Goal: Information Seeking & Learning: Learn about a topic

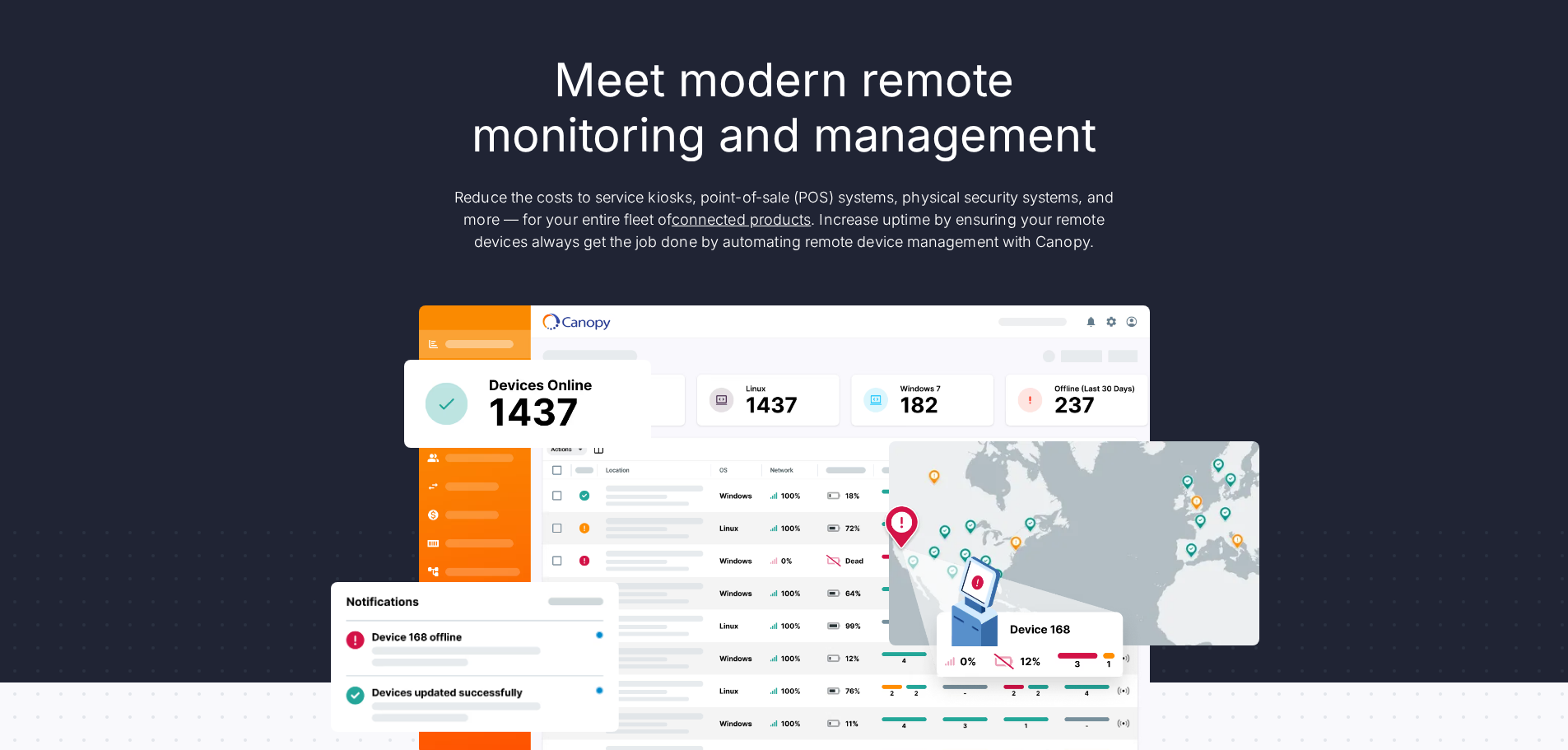
scroll to position [164, 0]
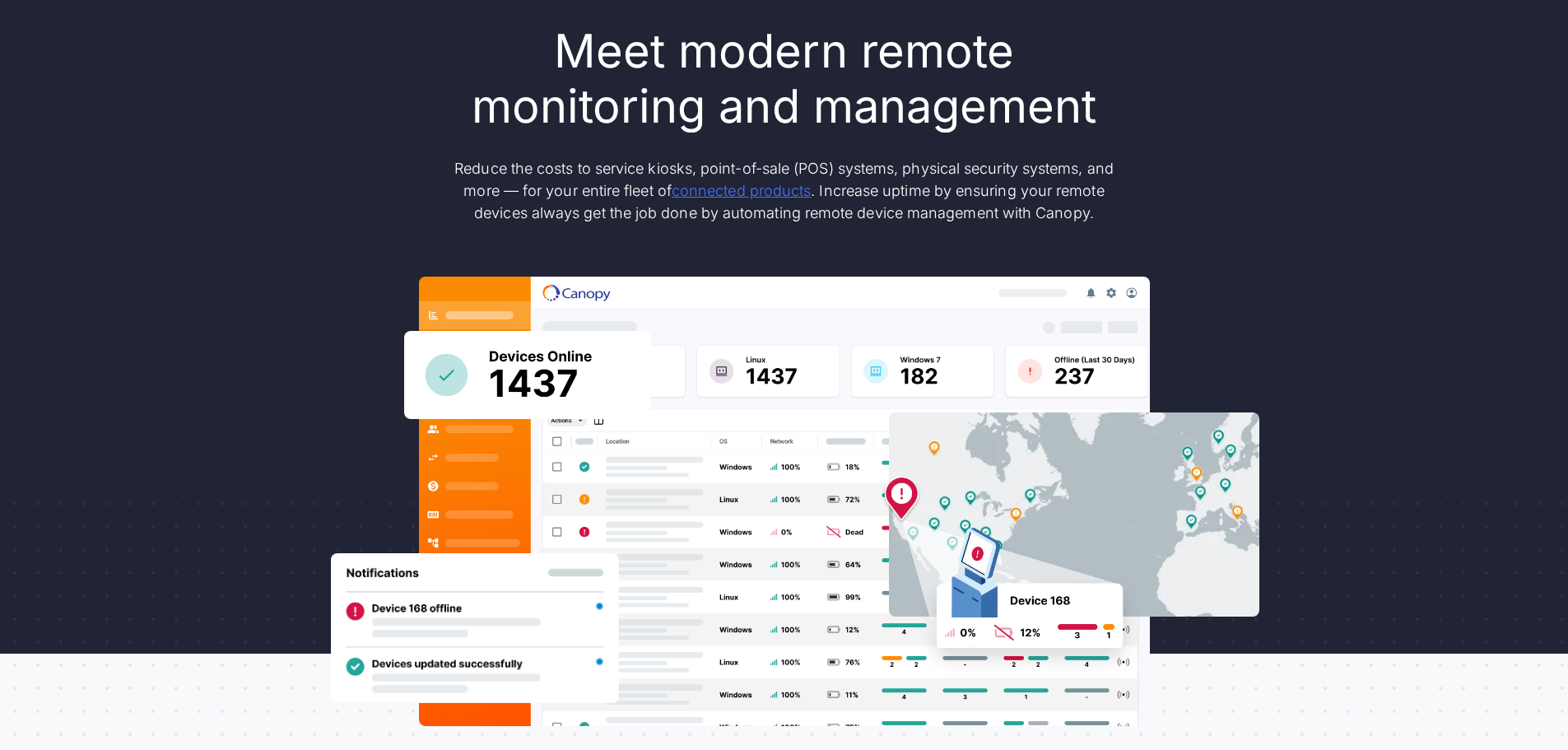
click at [706, 190] on link "connected products" at bounding box center [740, 190] width 139 height 17
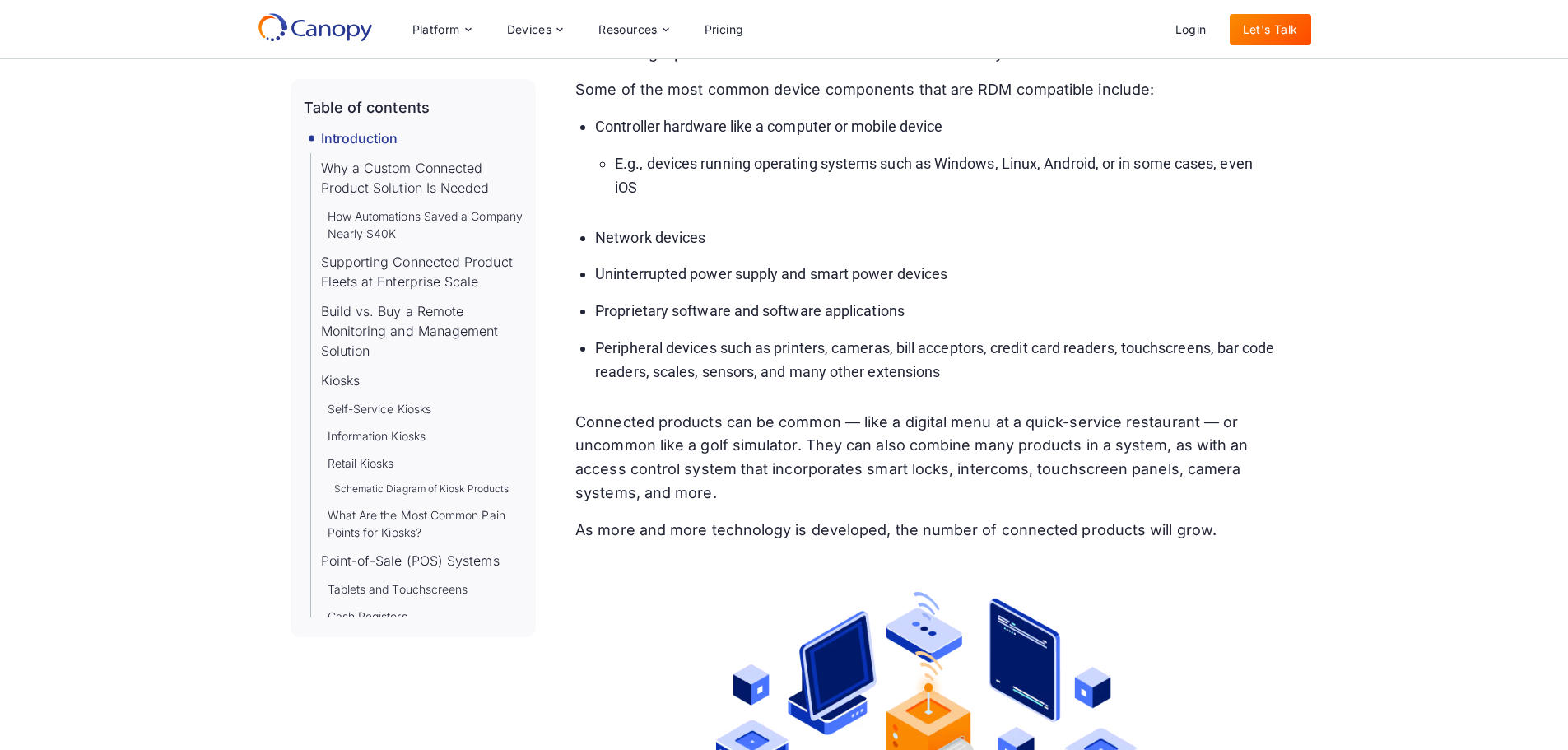
scroll to position [905, 0]
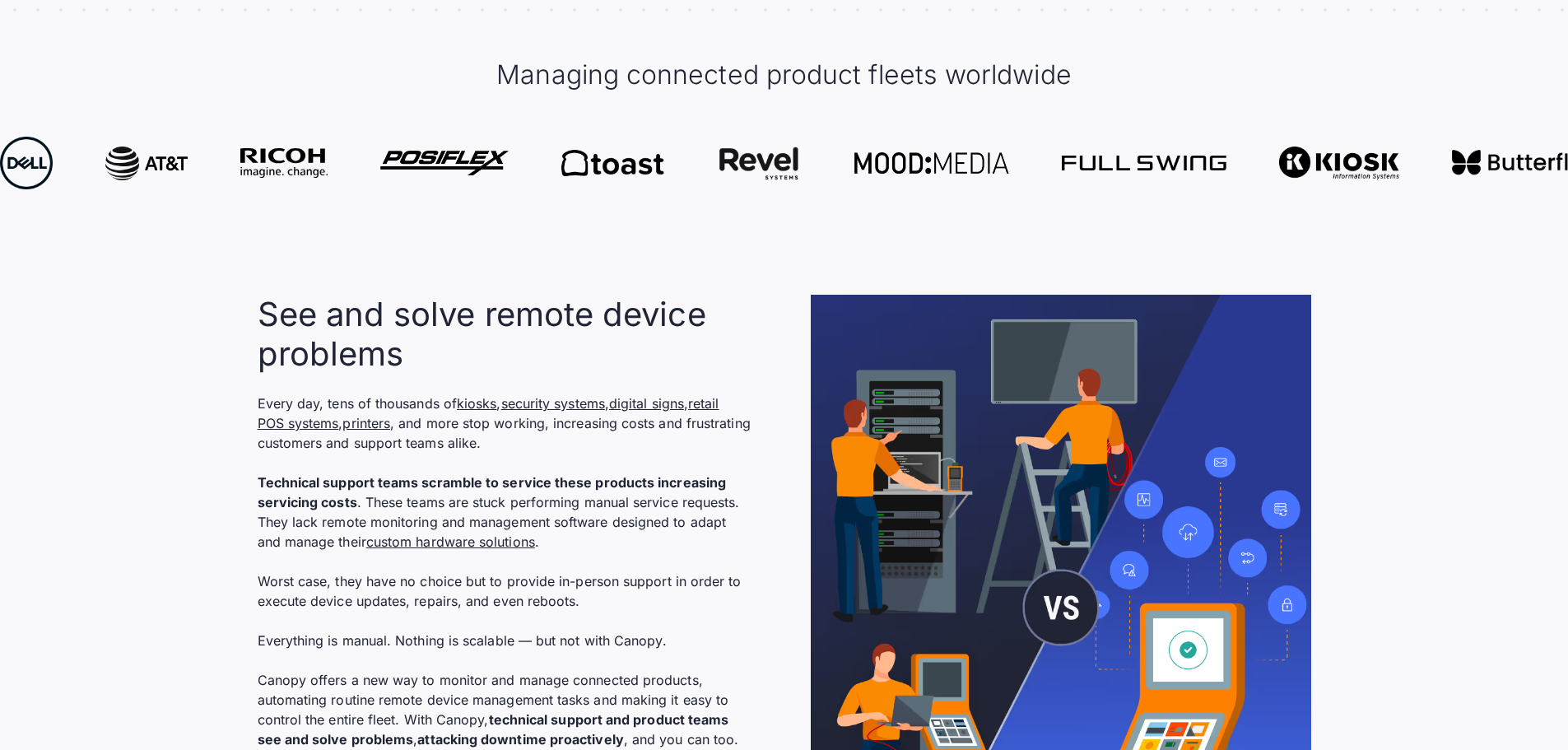
scroll to position [988, 0]
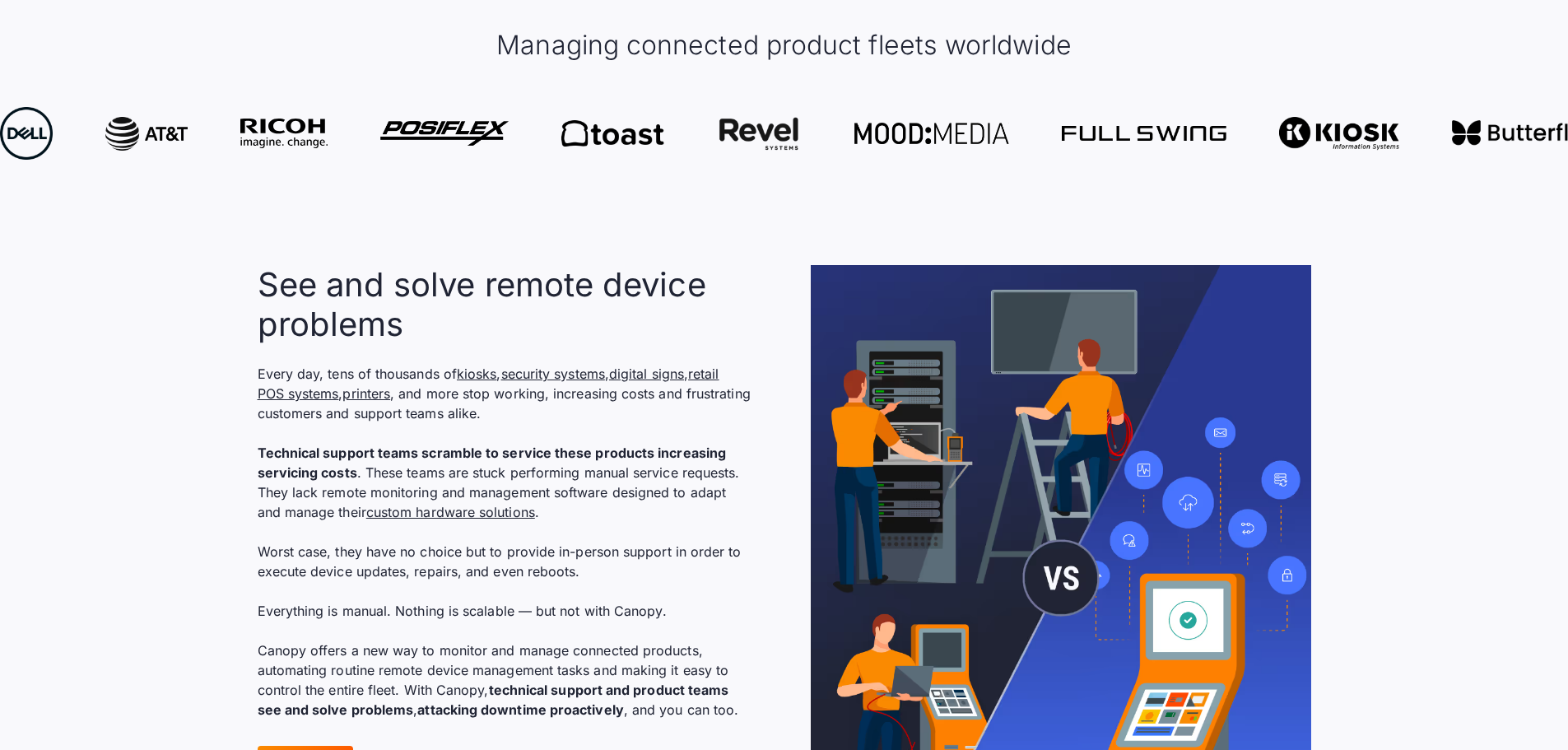
click at [446, 573] on p "Every day, tens of thousands of kiosks , security systems , digital signs , ret…" at bounding box center [505, 541] width 494 height 356
